Goal: Navigation & Orientation: Find specific page/section

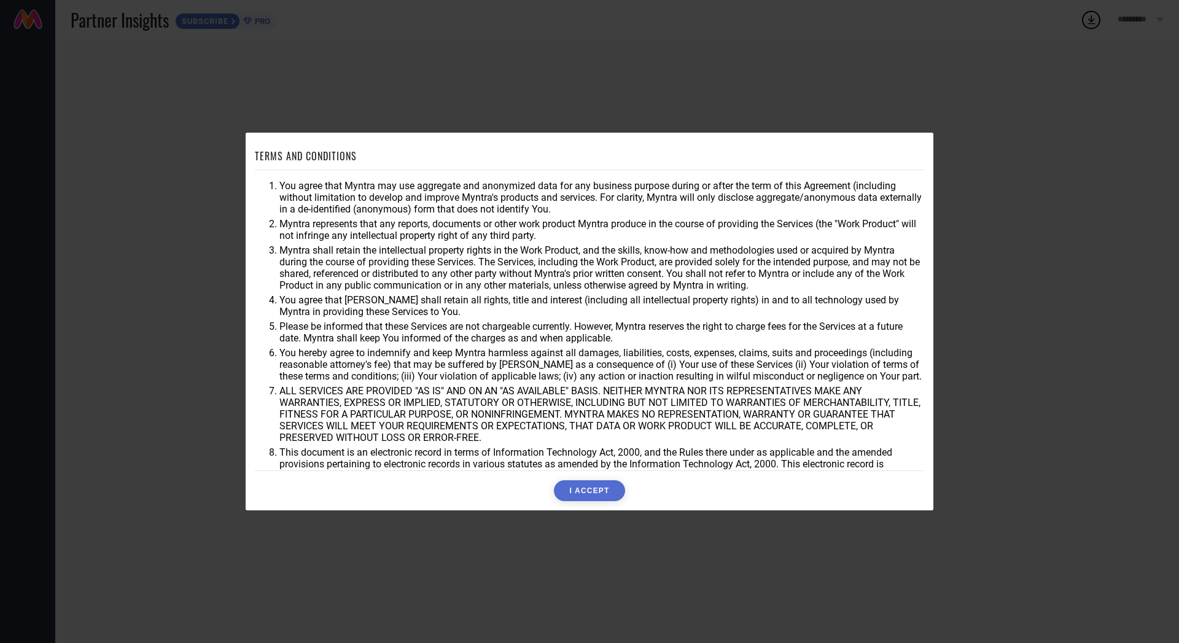
click at [607, 491] on button "I ACCEPT" at bounding box center [589, 490] width 71 height 21
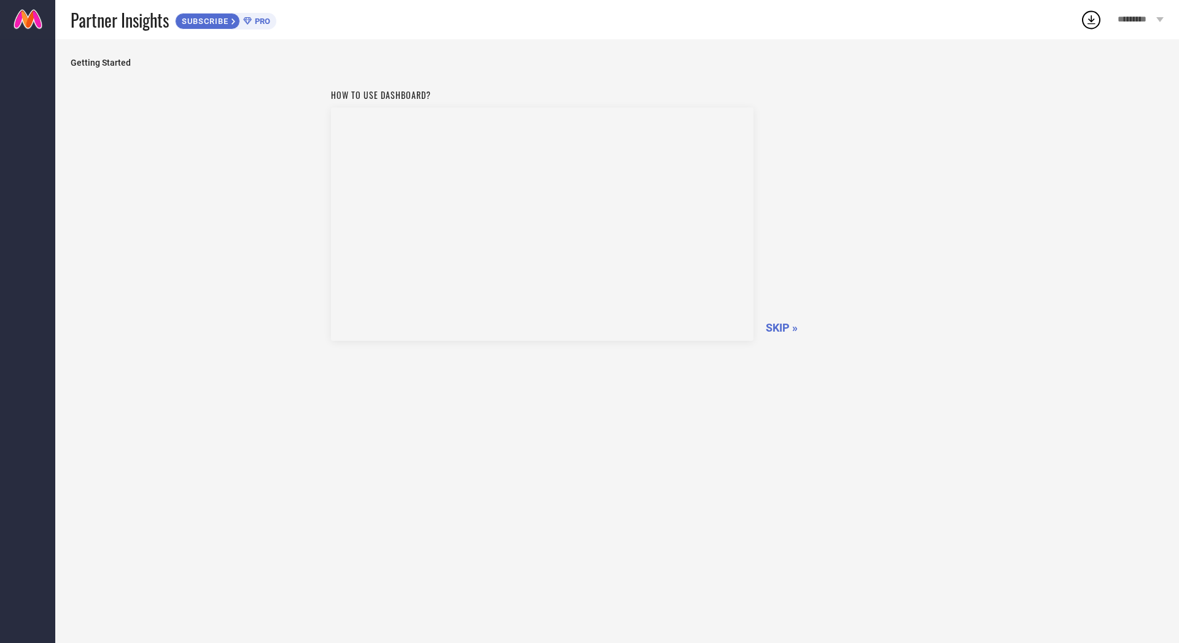
click at [35, 20] on link at bounding box center [27, 19] width 55 height 39
click at [97, 67] on span "Getting Started" at bounding box center [617, 63] width 1093 height 10
click at [149, 28] on span "Partner Insights" at bounding box center [120, 19] width 98 height 25
click at [88, 25] on span "Partner Insights" at bounding box center [120, 19] width 98 height 25
click at [30, 17] on link at bounding box center [27, 19] width 55 height 39
